Goal: Navigation & Orientation: Find specific page/section

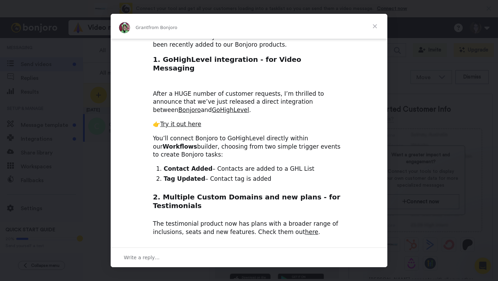
scroll to position [62, 0]
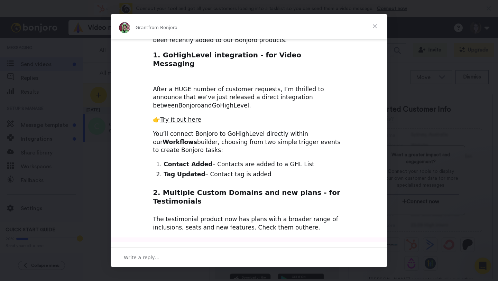
click at [376, 22] on span "Close" at bounding box center [374, 26] width 25 height 25
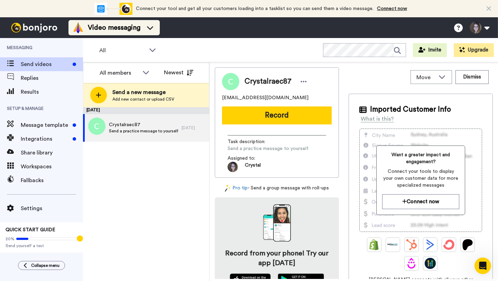
drag, startPoint x: 90, startPoint y: 47, endPoint x: 107, endPoint y: 34, distance: 21.2
click at [90, 47] on div "All WORKSPACES View all All Default Task List + Add a new workspace" at bounding box center [123, 50] width 80 height 14
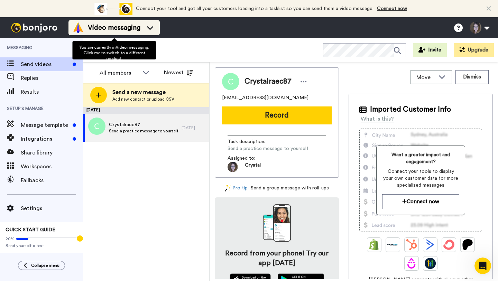
click at [121, 25] on span "Video messaging" at bounding box center [114, 28] width 53 height 10
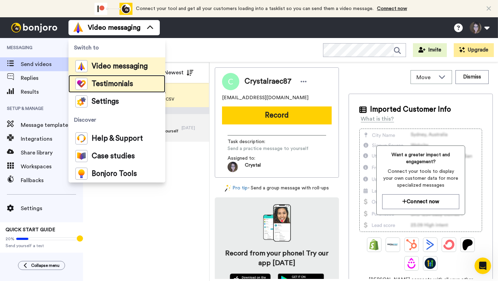
click at [114, 92] on li "Testimonials" at bounding box center [116, 84] width 97 height 18
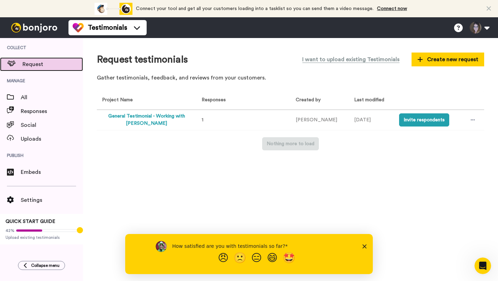
click at [36, 59] on div "Request" at bounding box center [41, 64] width 83 height 14
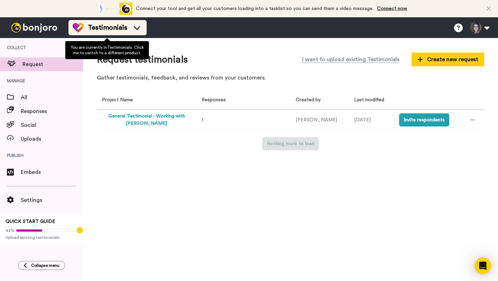
click at [97, 24] on span "Testimonials" at bounding box center [107, 28] width 39 height 10
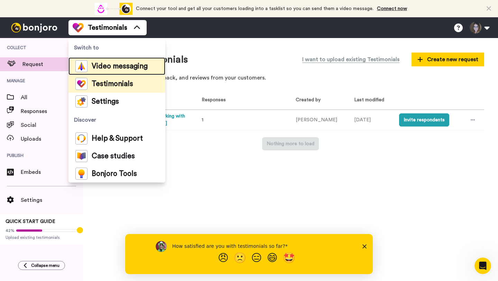
click at [119, 64] on span "Video messaging" at bounding box center [120, 66] width 56 height 7
